Goal: Transaction & Acquisition: Purchase product/service

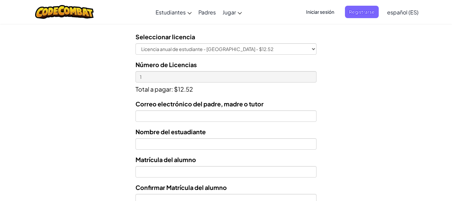
scroll to position [210, 0]
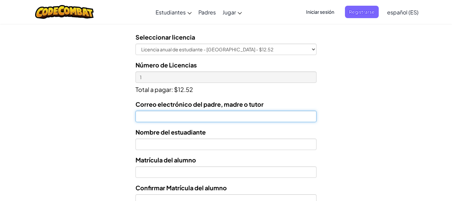
click at [223, 117] on input "Correo electrónico del padre, madre o tutor" at bounding box center [226, 116] width 181 height 11
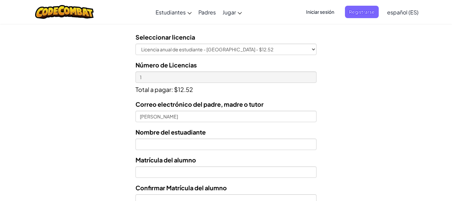
click at [350, 113] on div "Licencias de Estudiantes Tecmilenio se asoció con CodeCombat para ofrecer educa…" at bounding box center [226, 67] width 452 height 496
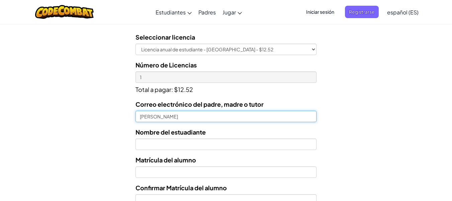
click at [154, 119] on input "[PERSON_NAME]" at bounding box center [226, 116] width 181 height 11
click at [186, 115] on input "[PERSON_NAME]" at bounding box center [226, 116] width 181 height 11
type input "[EMAIL_ADDRESS][DOMAIN_NAME]"
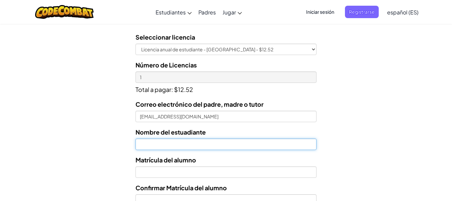
click at [191, 145] on input "text" at bounding box center [226, 143] width 181 height 11
type input "[PERSON_NAME]"
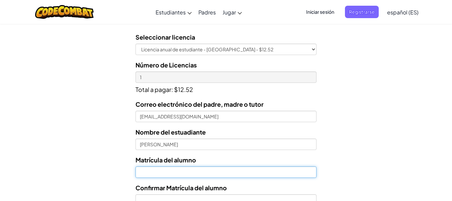
click at [196, 173] on input "Nombre del estuadiante" at bounding box center [226, 171] width 181 height 11
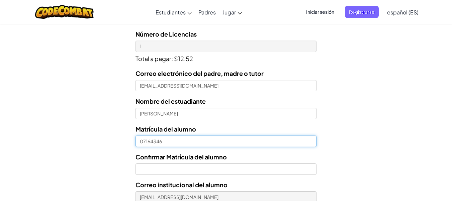
scroll to position [257, 0]
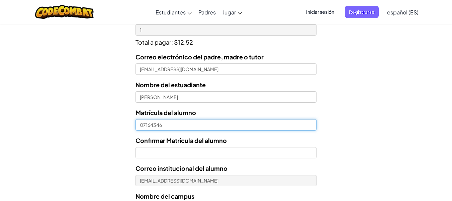
type input "07164346"
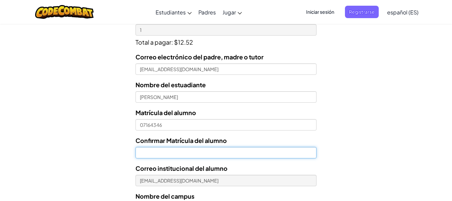
click at [227, 156] on input "Confirmar Matrícula del alumno" at bounding box center [226, 152] width 181 height 11
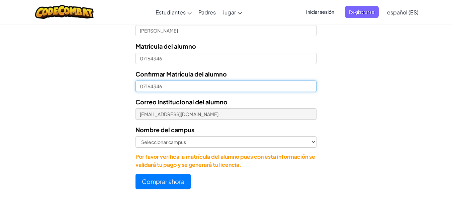
scroll to position [324, 0]
type input "07164346"
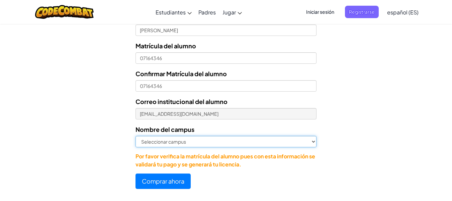
click at [186, 145] on select "Seleccionar campus [GEOGRAPHIC_DATA] Central [GEOGRAPHIC_DATA] [GEOGRAPHIC_DATA…" at bounding box center [226, 141] width 181 height 11
select select "[PERSON_NAME]"
click at [136, 136] on select "Seleccionar campus [GEOGRAPHIC_DATA] Central [GEOGRAPHIC_DATA] [GEOGRAPHIC_DATA…" at bounding box center [226, 141] width 181 height 11
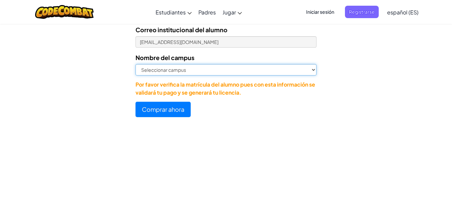
scroll to position [433, 0]
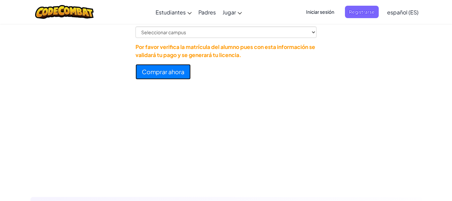
click at [170, 72] on button "Comprar ahora" at bounding box center [163, 71] width 55 height 15
